Goal: Transaction & Acquisition: Download file/media

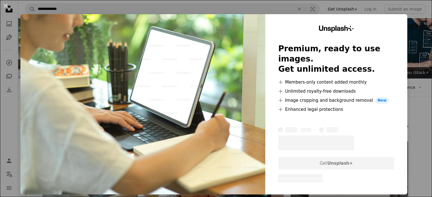
scroll to position [96, 0]
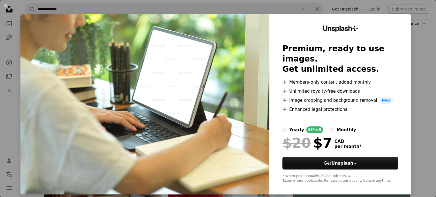
click at [414, 41] on div "An X shape Unsplash+ Premium, ready to use images. Get unlimited access. A plus…" at bounding box center [218, 98] width 436 height 197
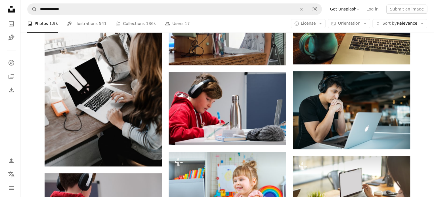
scroll to position [504, 0]
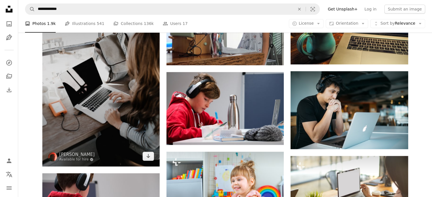
click at [125, 101] on img at bounding box center [100, 79] width 117 height 176
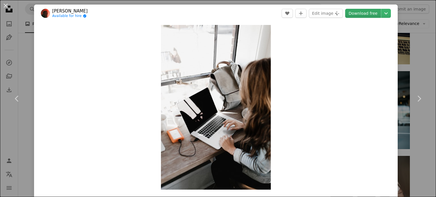
click at [364, 14] on link "Download free" at bounding box center [363, 13] width 36 height 9
